Goal: Task Accomplishment & Management: Complete application form

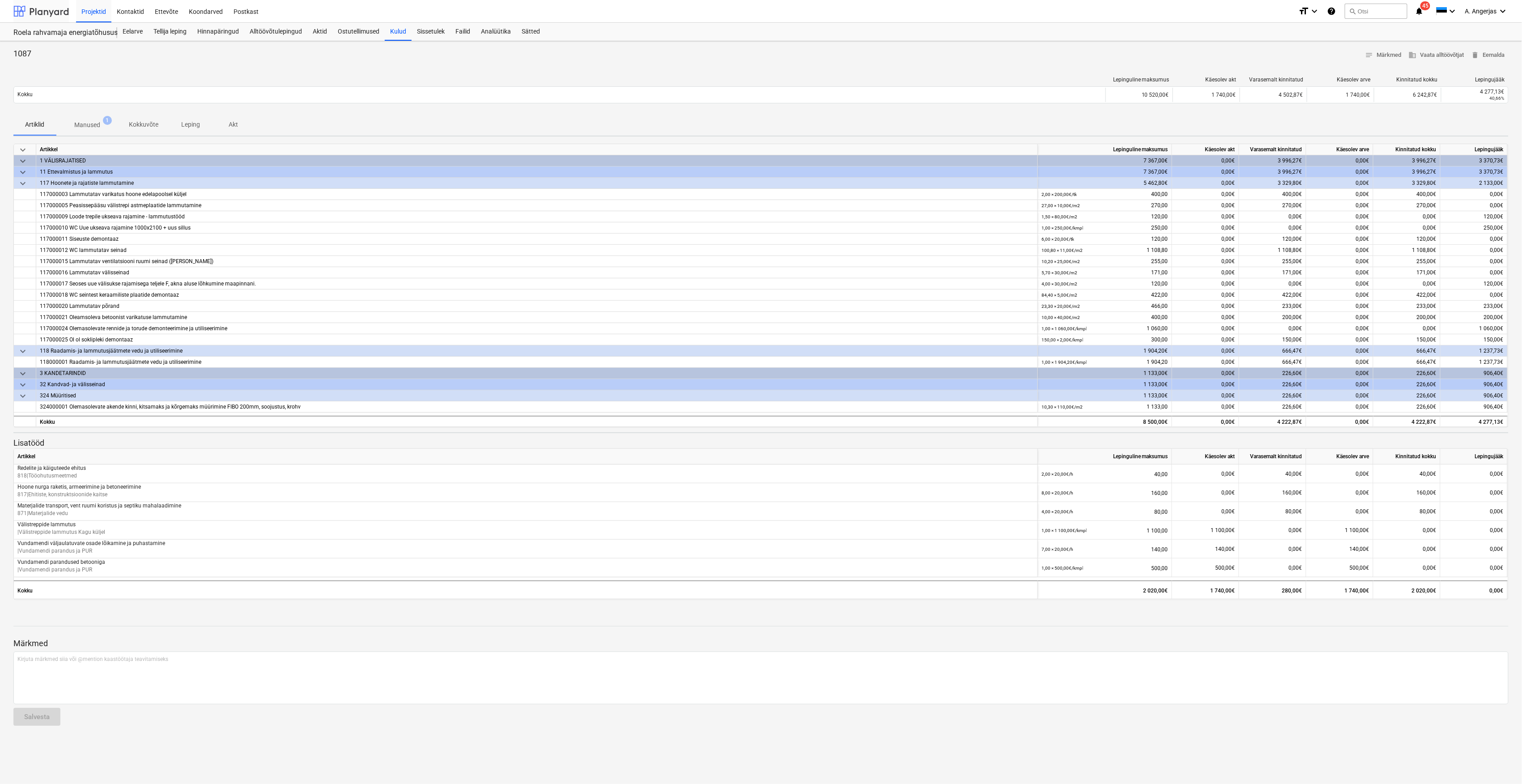
click at [38, 18] on div at bounding box center [41, 11] width 56 height 22
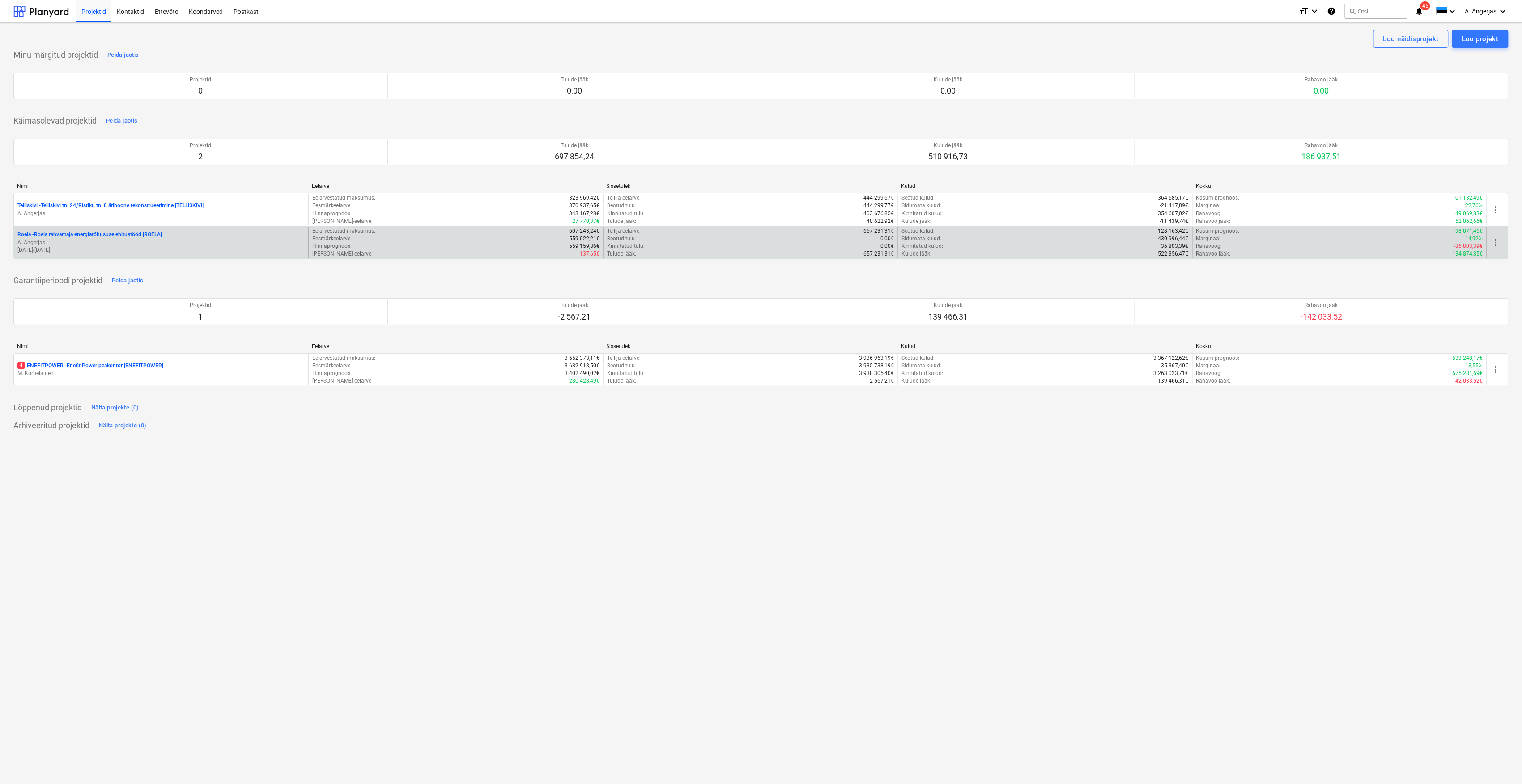
click at [97, 256] on div "Roela - Roela rahvamaja energiatõhususe ehitustööd [ROELA] A. Angerjas 10.07.20…" at bounding box center [161, 243] width 294 height 31
click at [90, 237] on p "Roela - Roela rahvamaja energiatõhususe ehitustööd [ROELA]" at bounding box center [90, 235] width 145 height 8
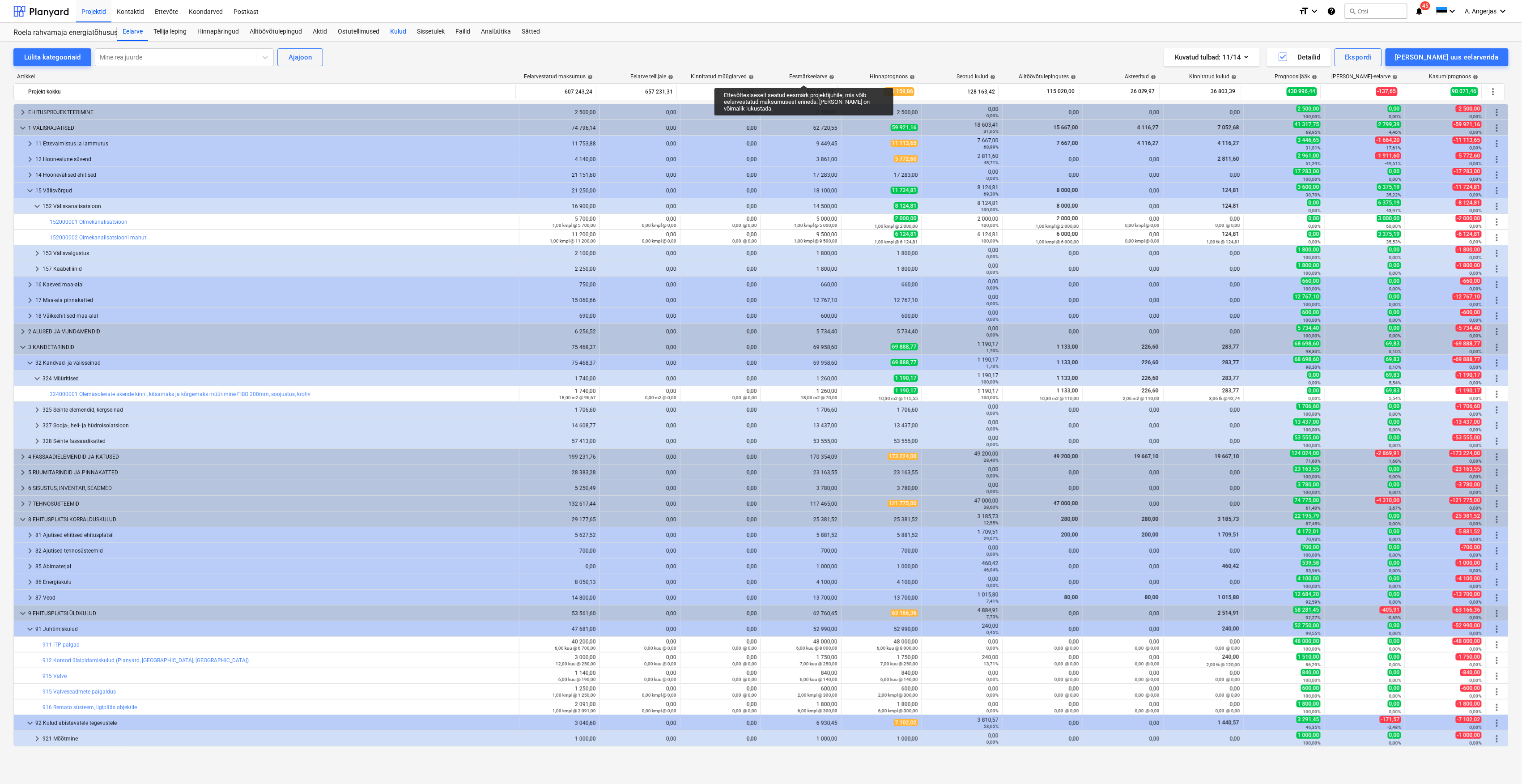
drag, startPoint x: 438, startPoint y: 32, endPoint x: 398, endPoint y: 32, distance: 40.0
click at [438, 32] on div "Sissetulek" at bounding box center [431, 32] width 38 height 18
click at [398, 32] on div "Kulud" at bounding box center [398, 32] width 27 height 18
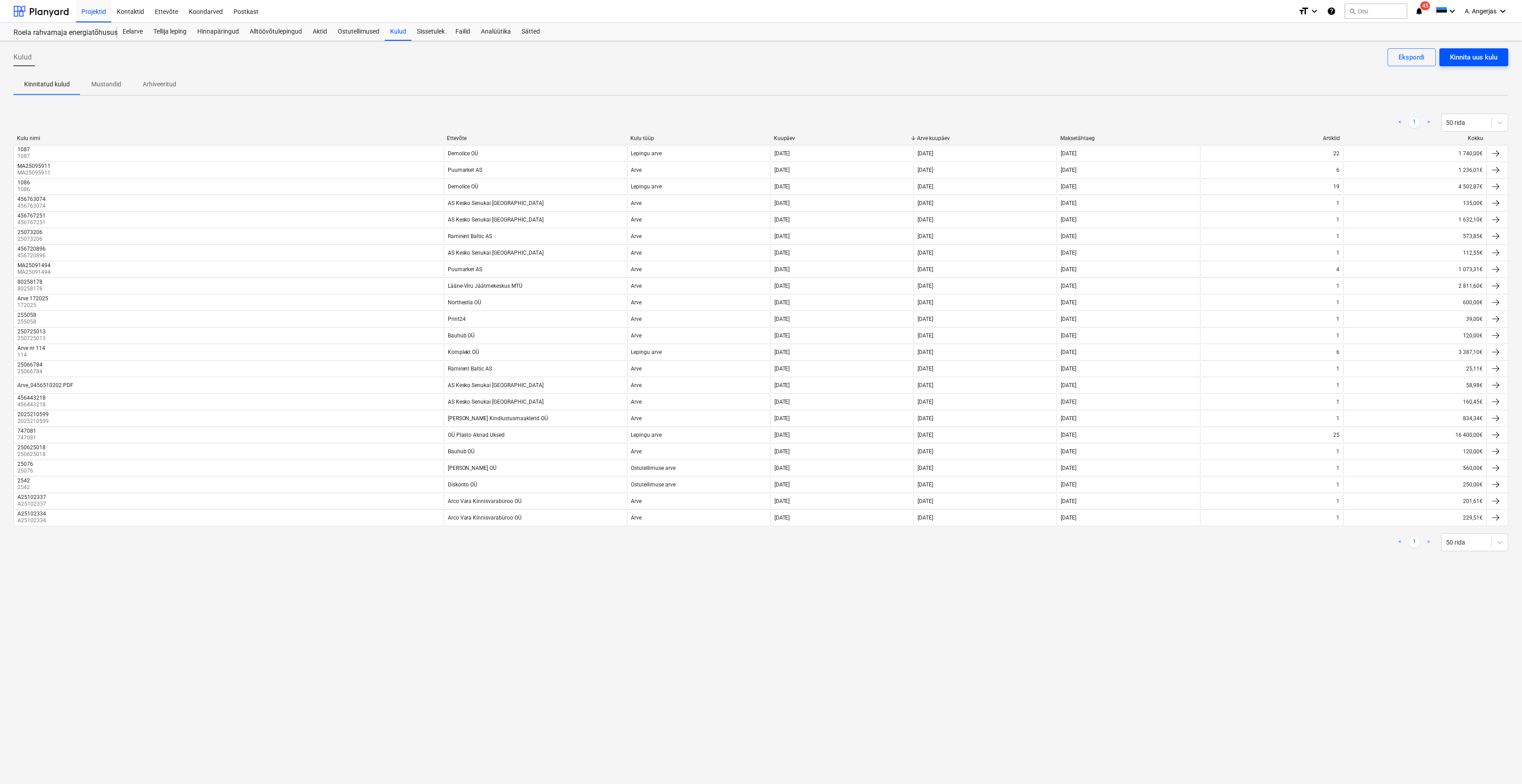
click at [1449, 54] on button "Kinnita uus kulu" at bounding box center [1474, 57] width 69 height 18
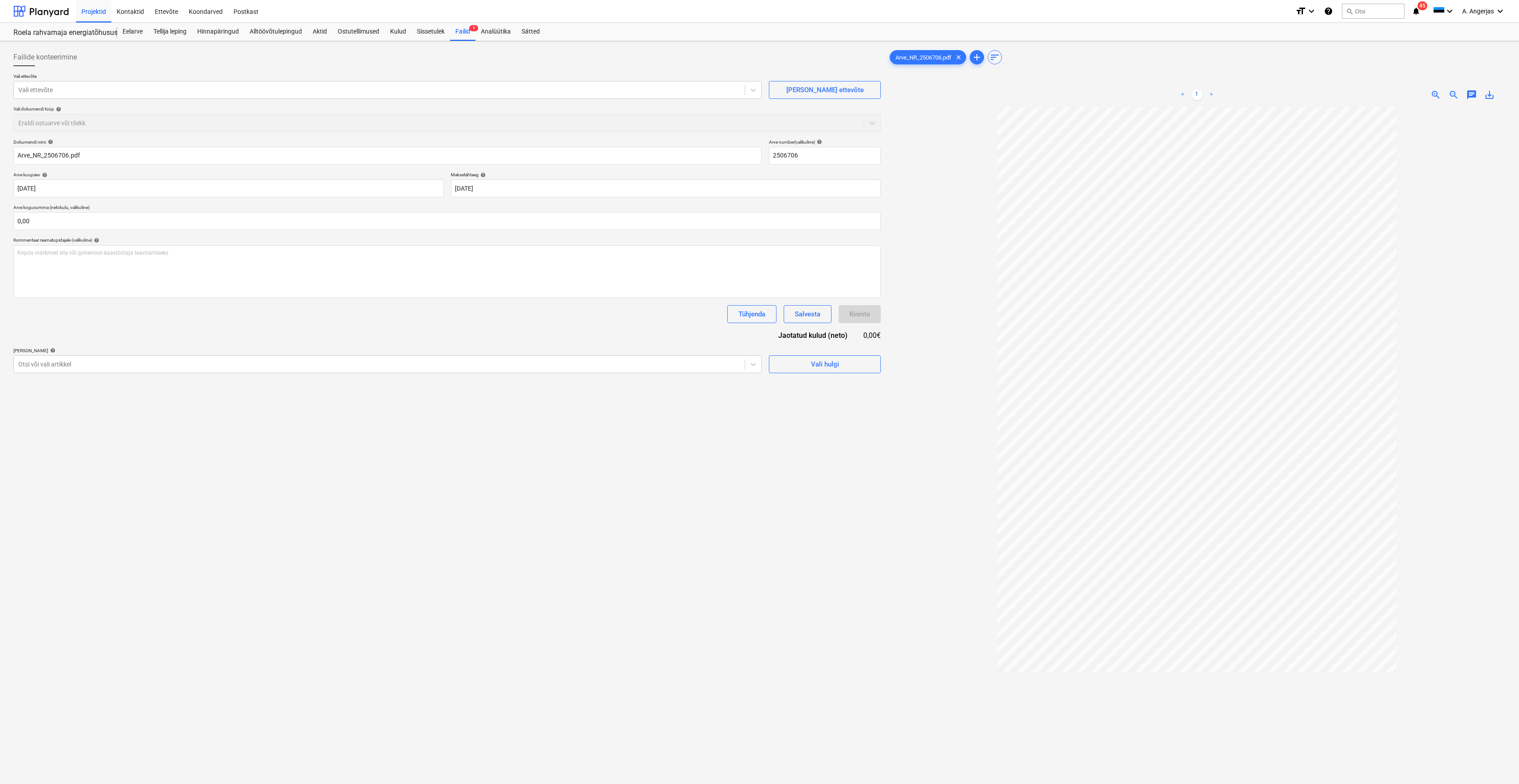
type input "2506706"
type input "11 Aug 2025"
type input "25 Aug 2025"
click at [705, 92] on div at bounding box center [379, 90] width 722 height 9
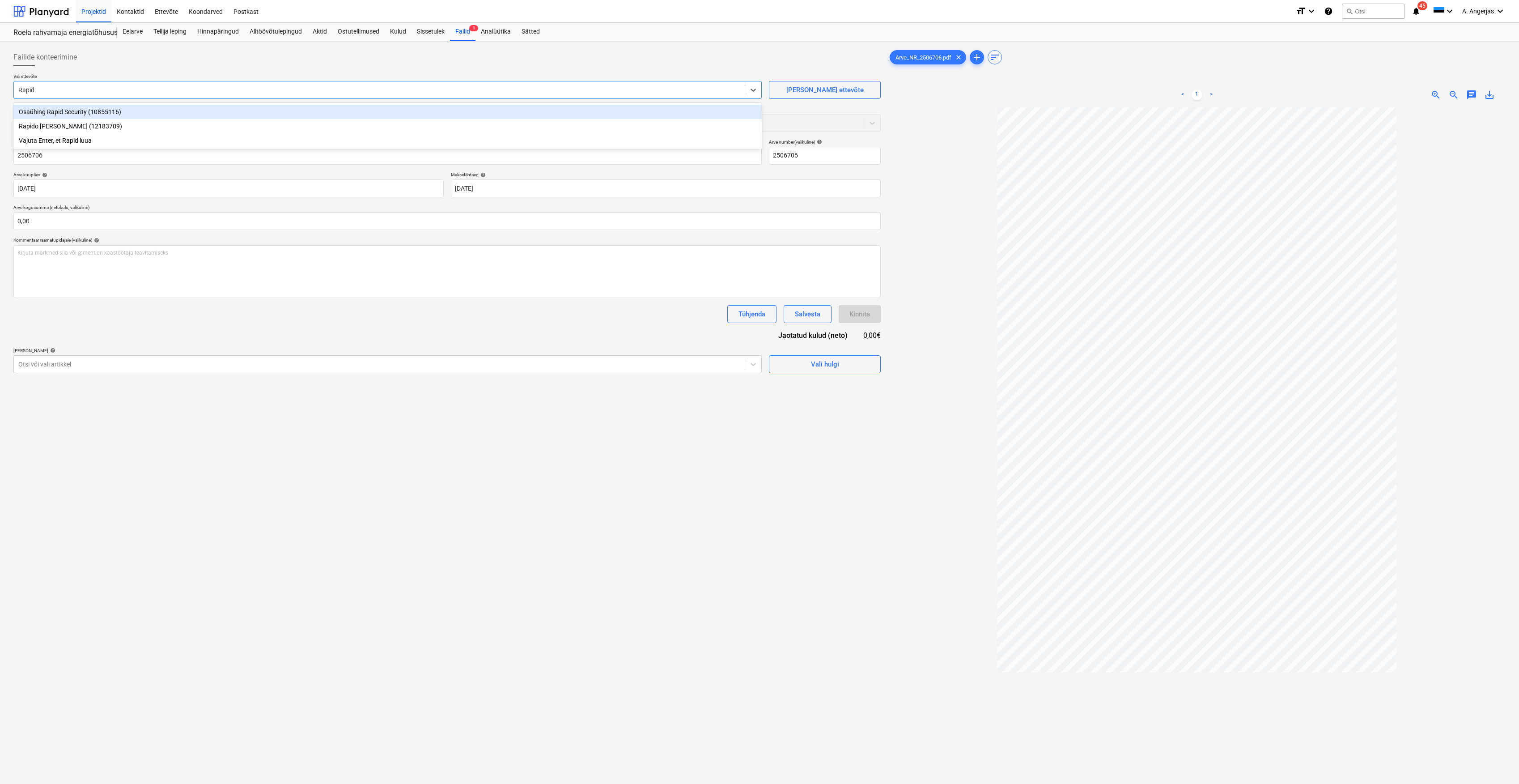
type input "Rapid"
click at [354, 112] on div "Osaühing Rapid Security (10855116)" at bounding box center [388, 112] width 749 height 14
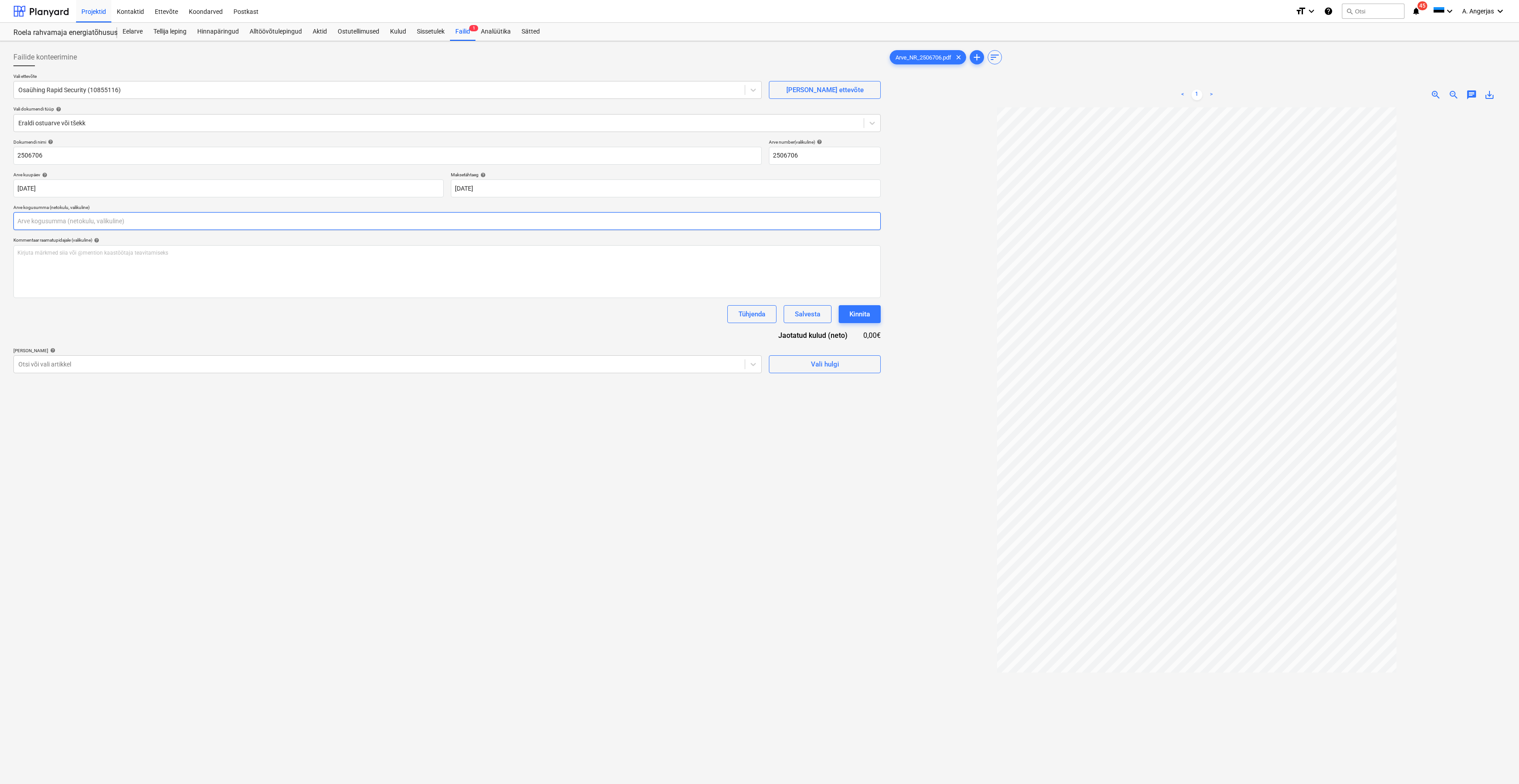
click at [57, 219] on input "text" at bounding box center [447, 221] width 867 height 18
type input "839,50"
click at [97, 316] on div "Tühjenda Salvesta Kinnita" at bounding box center [447, 314] width 867 height 18
click at [824, 392] on div "Vali hulgi" at bounding box center [825, 386] width 28 height 12
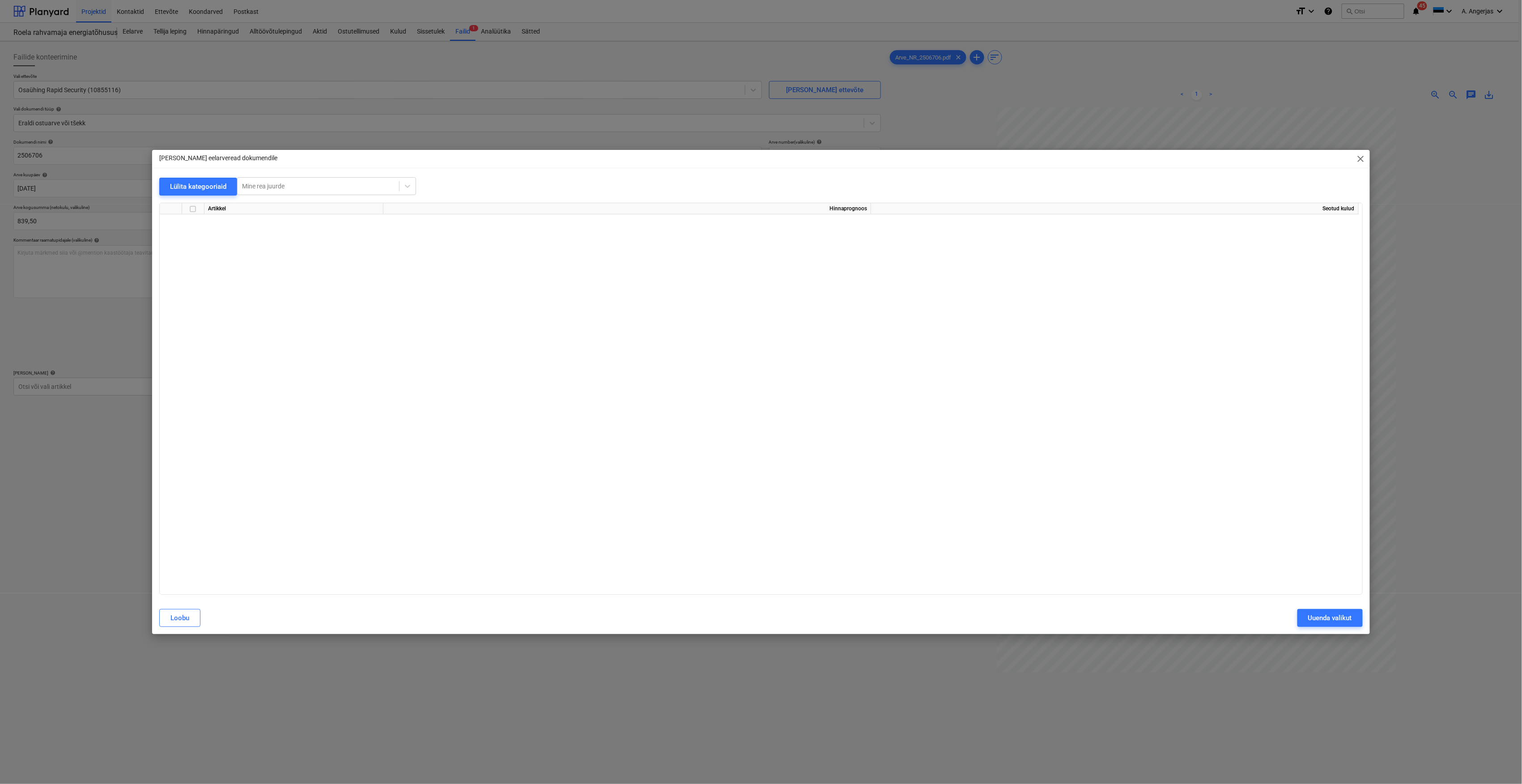
scroll to position [2785, 0]
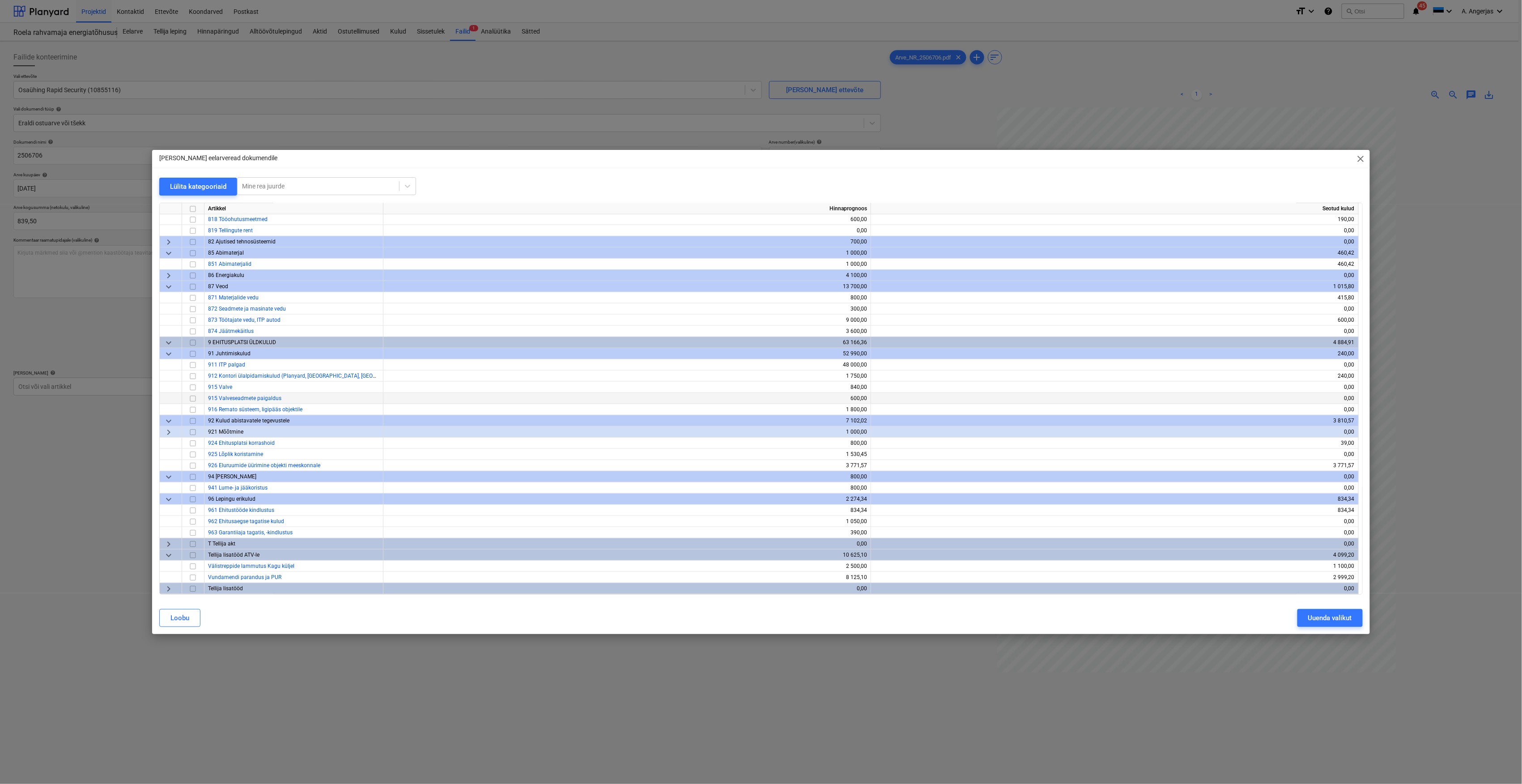
click at [189, 398] on input "checkbox" at bounding box center [193, 399] width 11 height 11
click at [1318, 614] on div "Uuenda valikut" at bounding box center [1330, 618] width 44 height 12
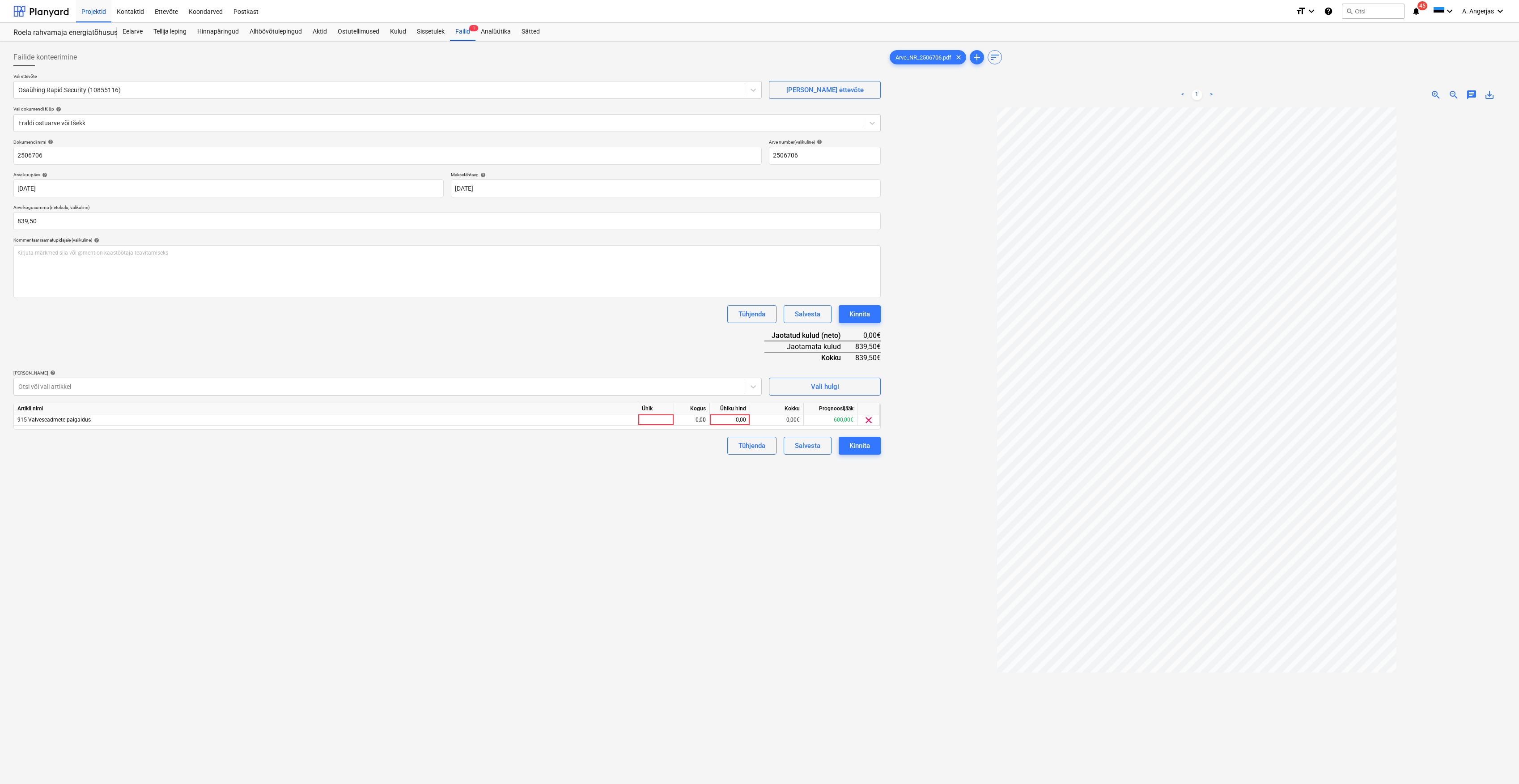
click at [659, 414] on div "Ühik" at bounding box center [656, 408] width 36 height 11
click at [658, 421] on div at bounding box center [656, 419] width 36 height 11
type input "tk"
click at [684, 419] on div "0,00" at bounding box center [692, 419] width 28 height 11
type input "1"
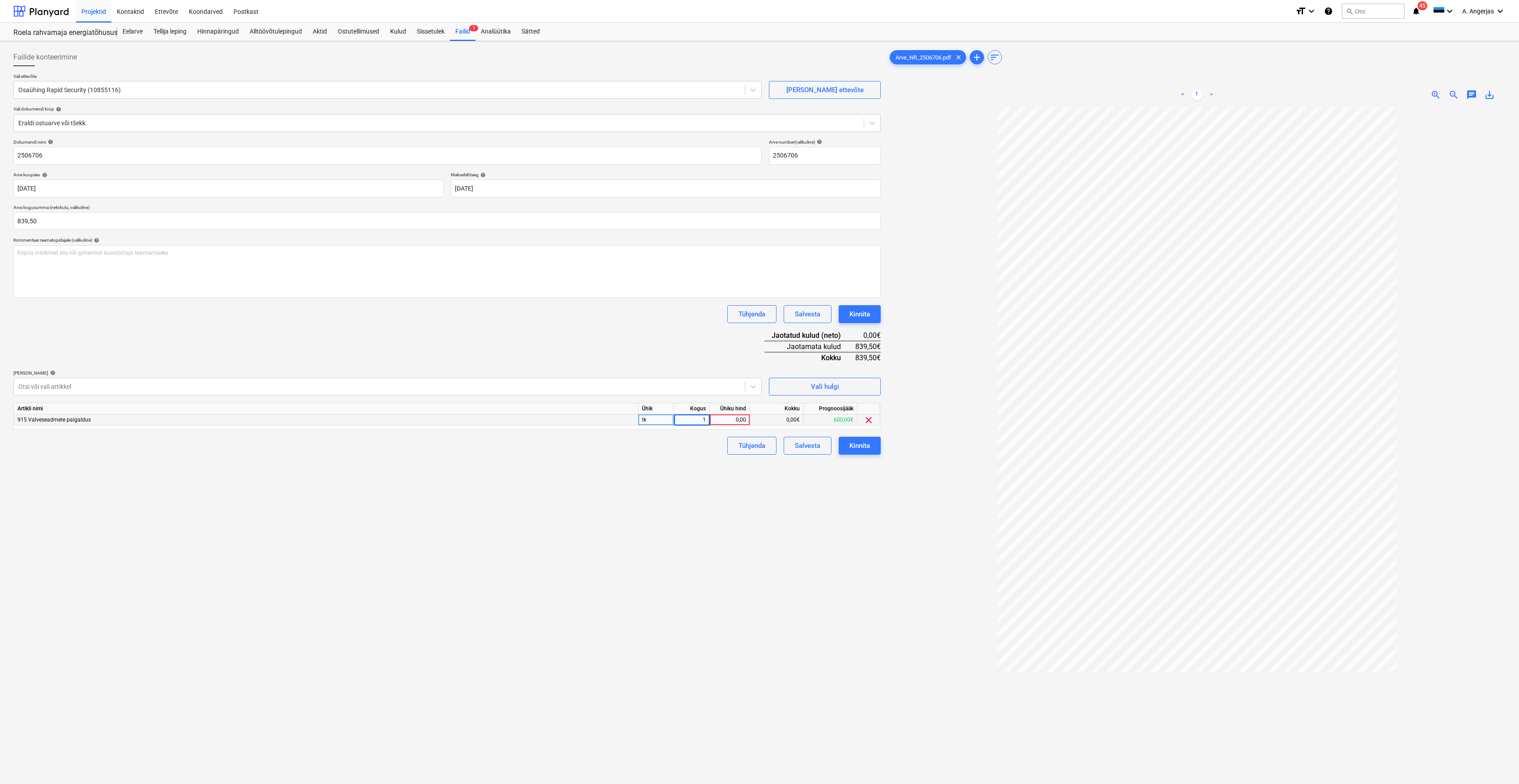
click at [734, 419] on div "0,00" at bounding box center [730, 419] width 32 height 11
type input "839,5"
click at [561, 554] on div "Failide konteerimine Vali ettevõte Osaühing Rapid Security (10855116) Lisa uus …" at bounding box center [447, 457] width 874 height 825
click at [870, 448] on button "Kinnita" at bounding box center [860, 445] width 42 height 18
